Goal: Task Accomplishment & Management: Manage account settings

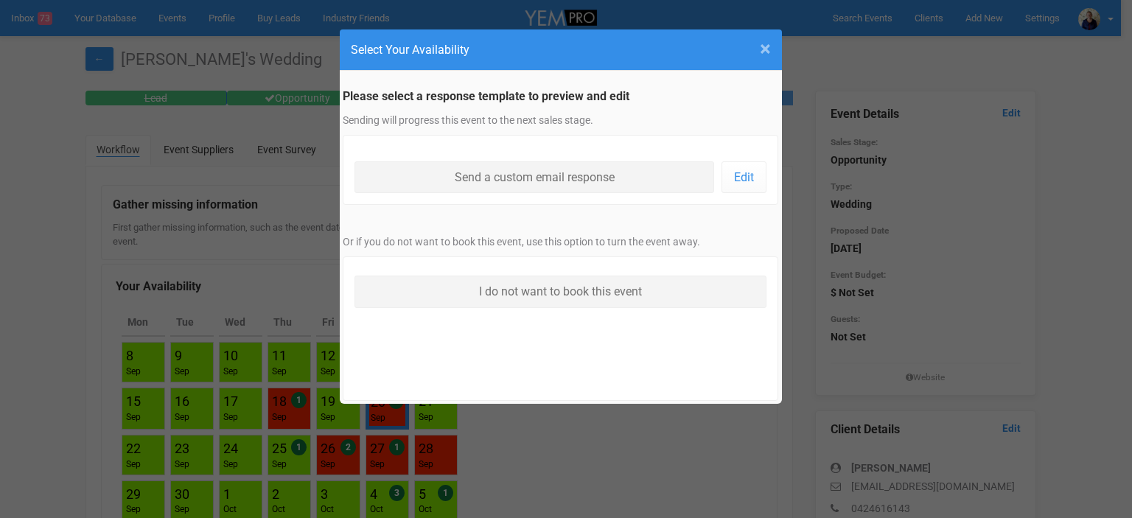
click at [765, 48] on span "×" at bounding box center [765, 49] width 11 height 24
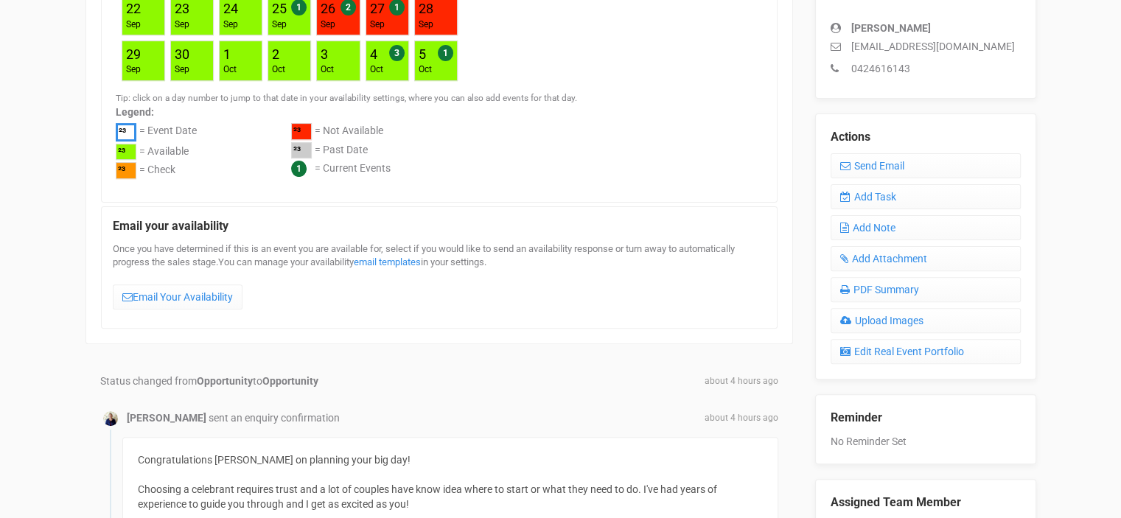
scroll to position [442, 0]
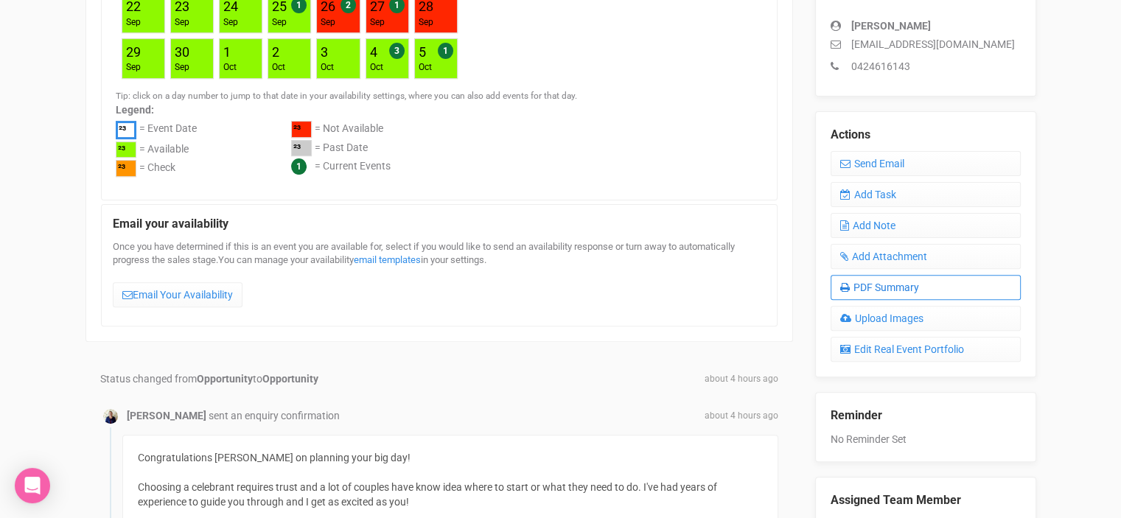
click at [892, 287] on link "PDF Summary" at bounding box center [926, 287] width 190 height 25
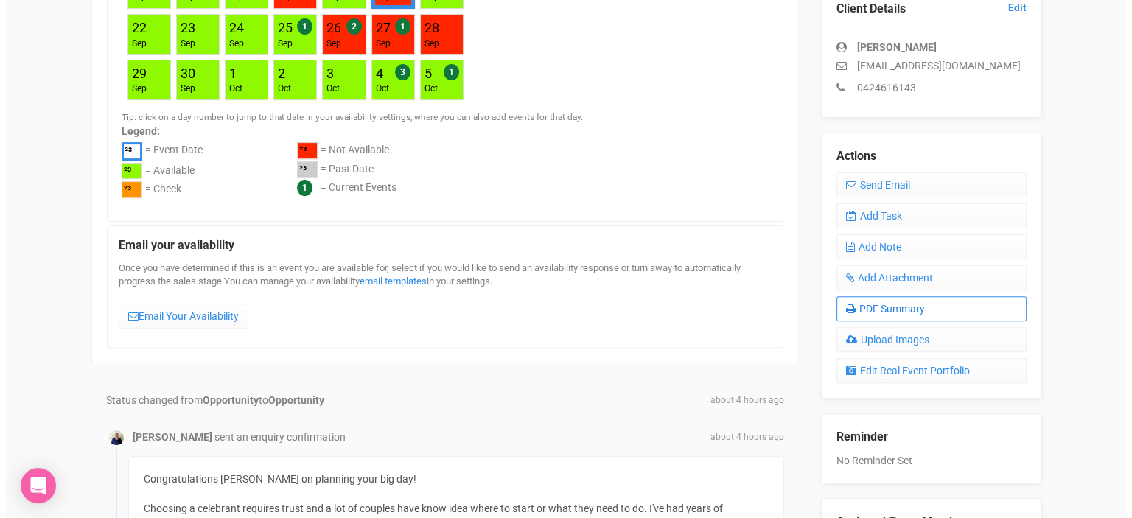
scroll to position [0, 0]
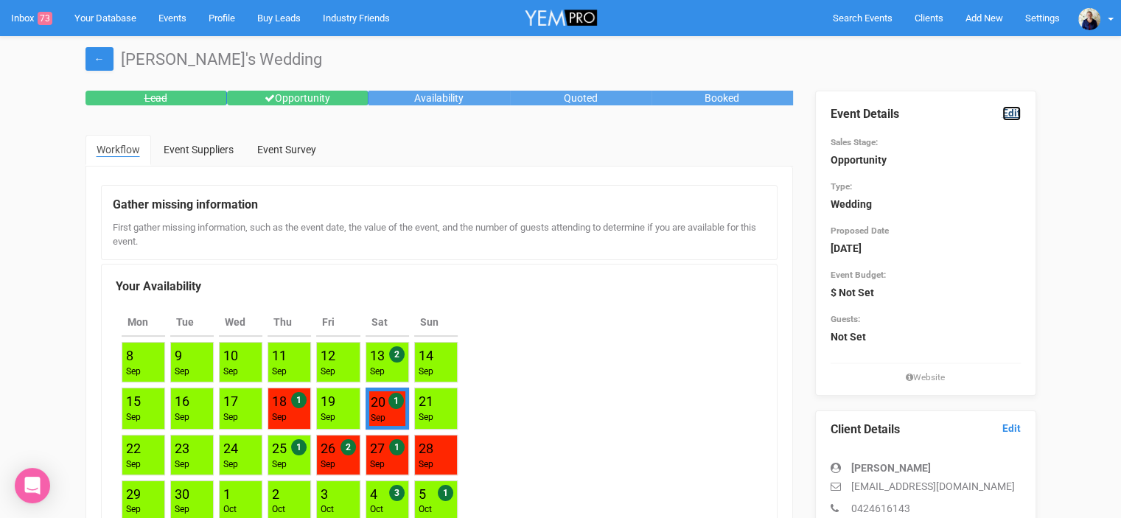
click at [1007, 114] on link "Edit" at bounding box center [1011, 113] width 18 height 14
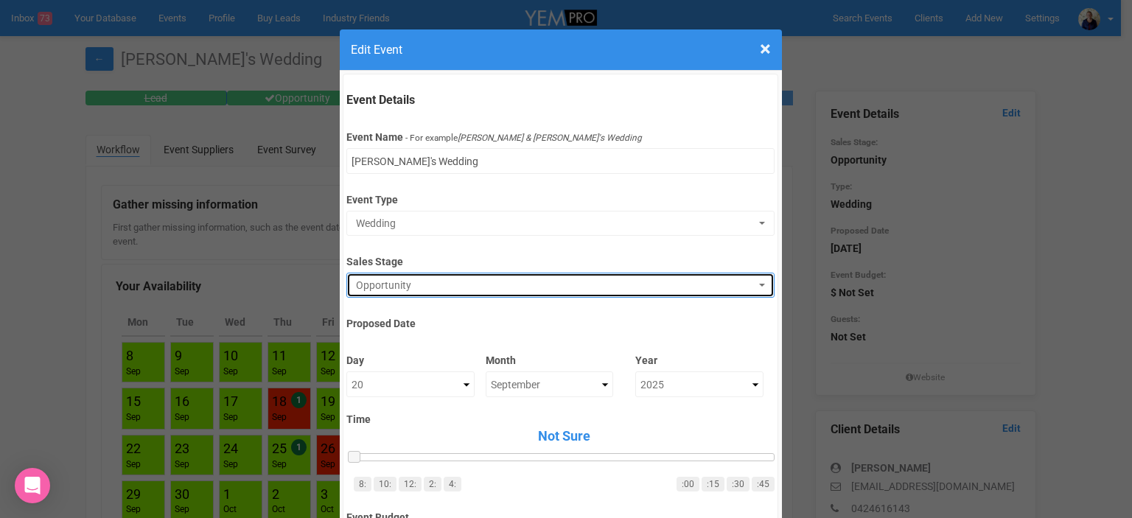
click at [407, 289] on span "Opportunity" at bounding box center [555, 285] width 399 height 15
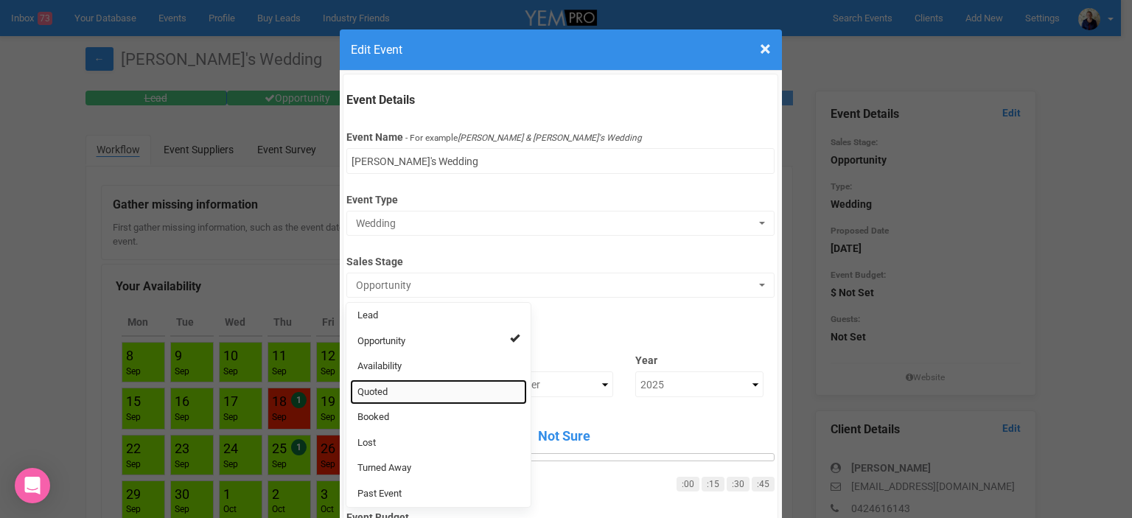
click at [383, 383] on link "Quoted" at bounding box center [438, 393] width 177 height 26
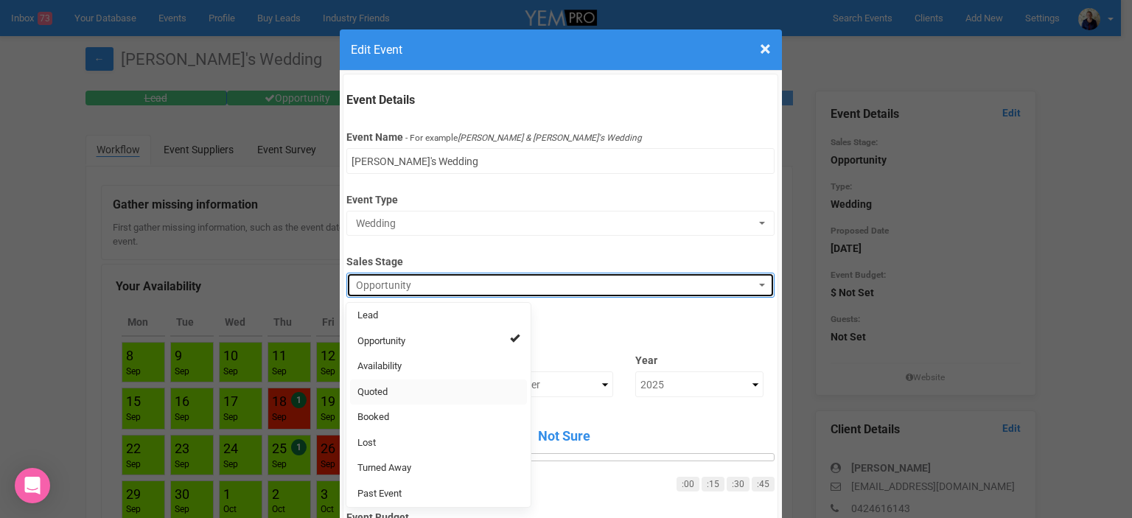
select select "9"
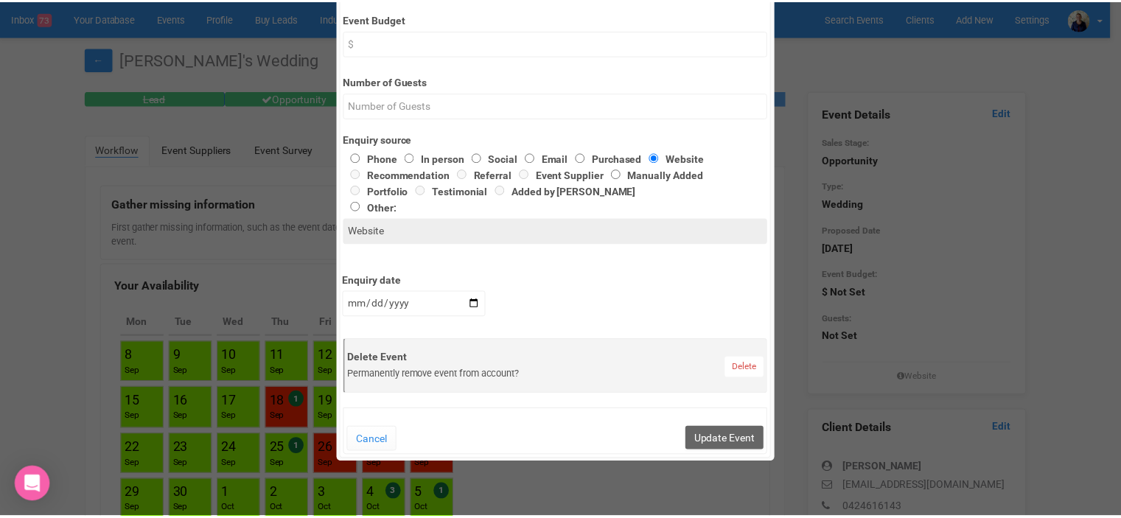
scroll to position [590, 0]
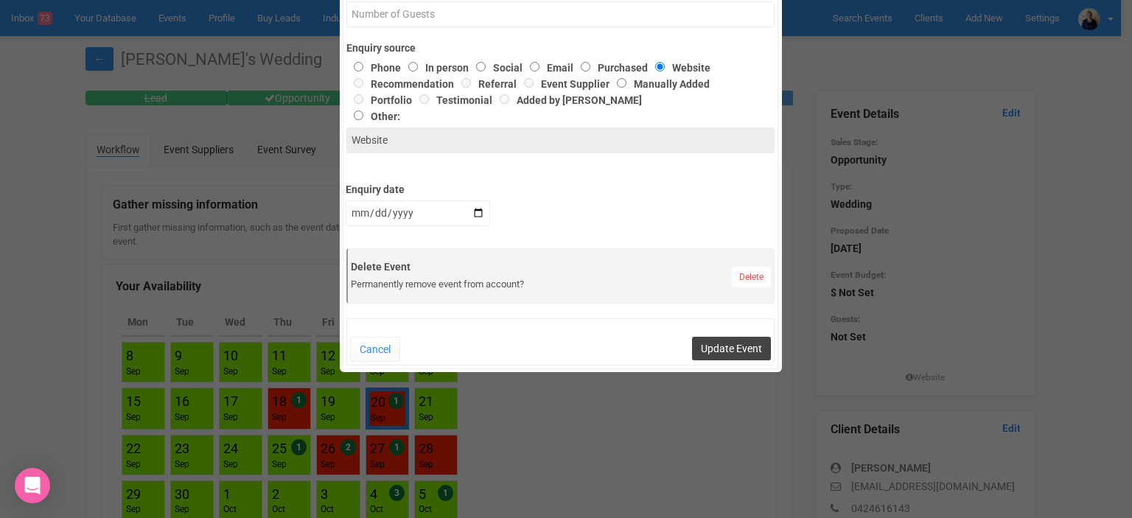
click at [708, 349] on button "Update Event" at bounding box center [731, 349] width 79 height 24
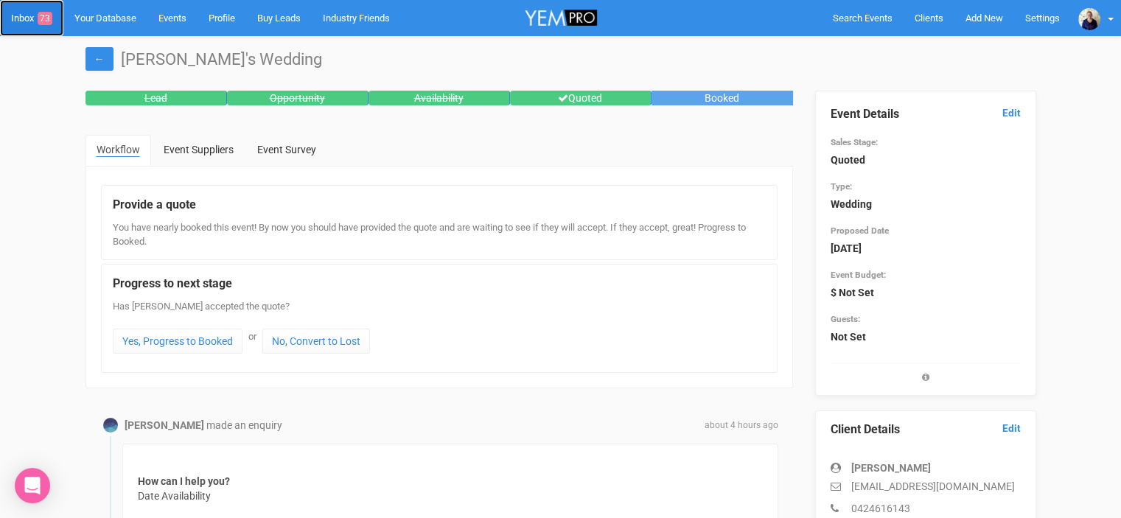
click at [24, 16] on link "Inbox 73" at bounding box center [31, 18] width 63 height 36
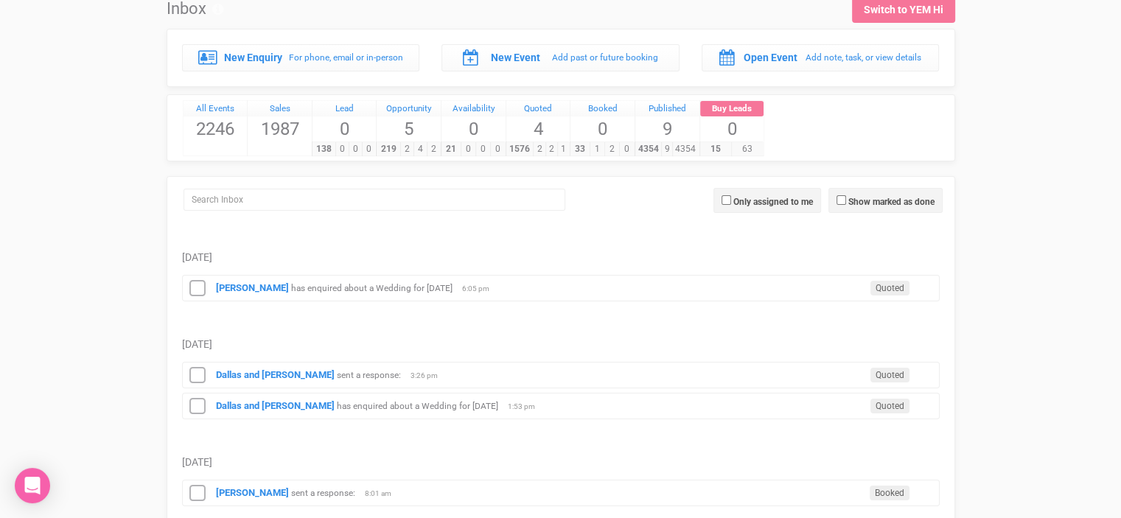
scroll to position [147, 0]
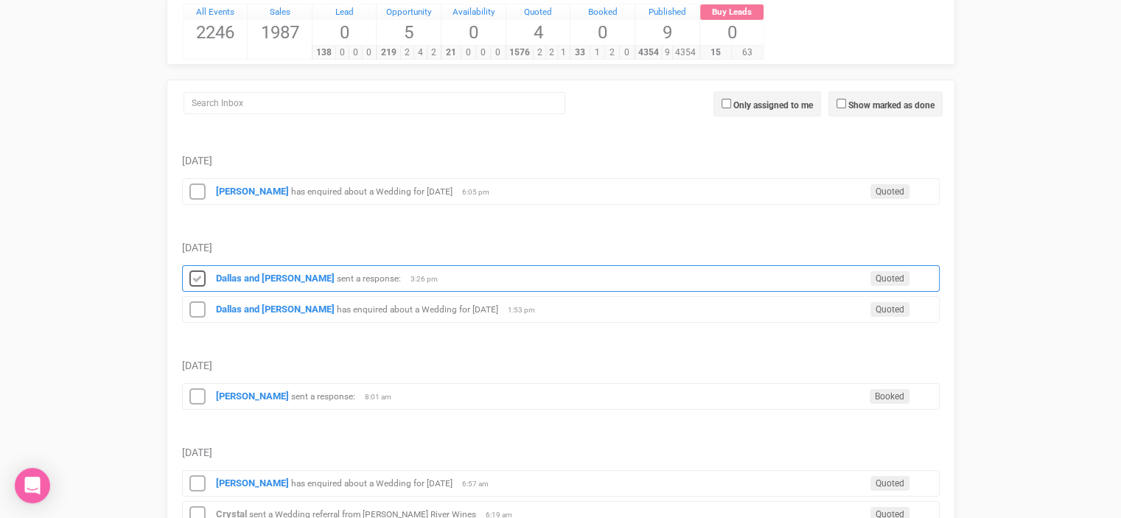
click at [195, 276] on icon at bounding box center [197, 279] width 22 height 19
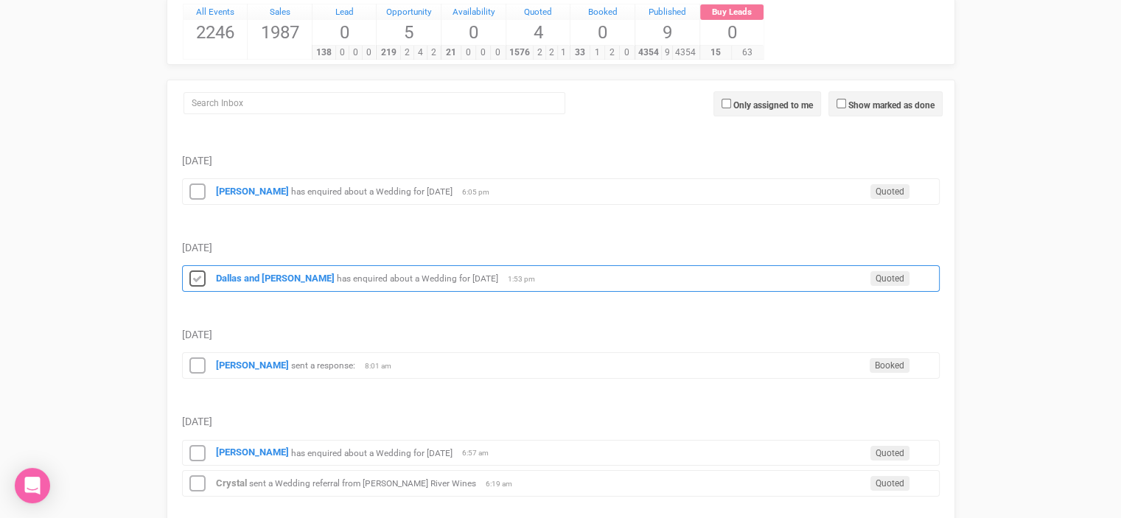
click at [195, 275] on icon at bounding box center [197, 279] width 22 height 19
